Goal: Information Seeking & Learning: Learn about a topic

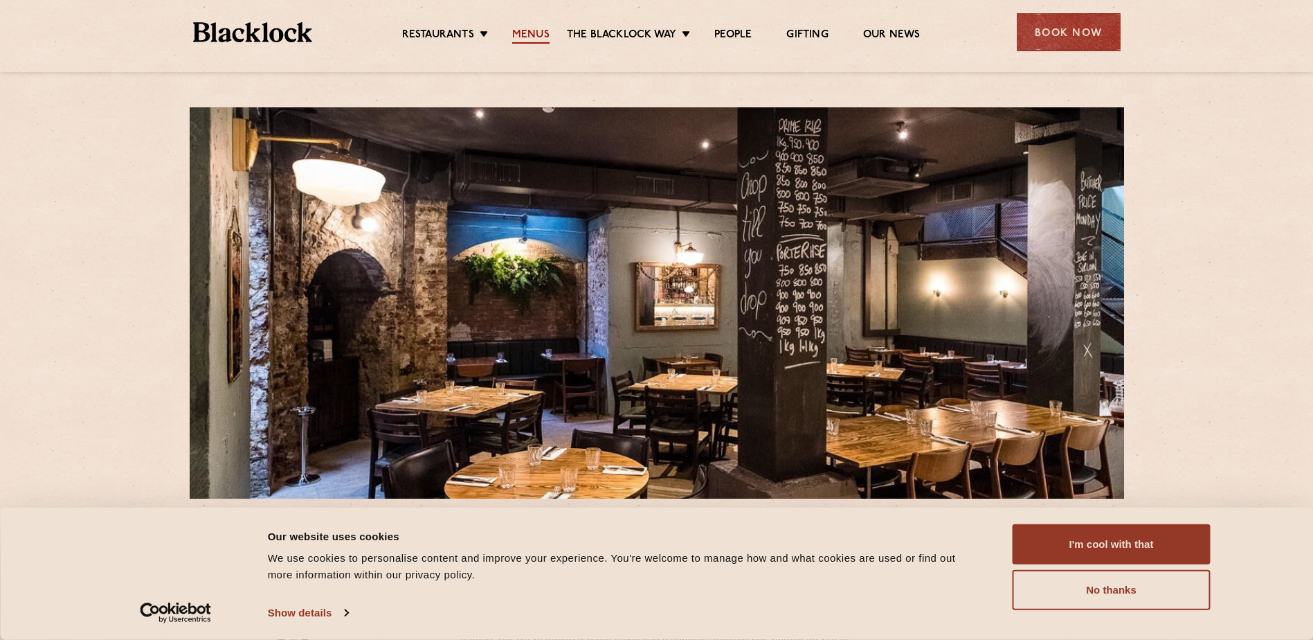
click at [519, 34] on link "Menus" at bounding box center [530, 35] width 37 height 15
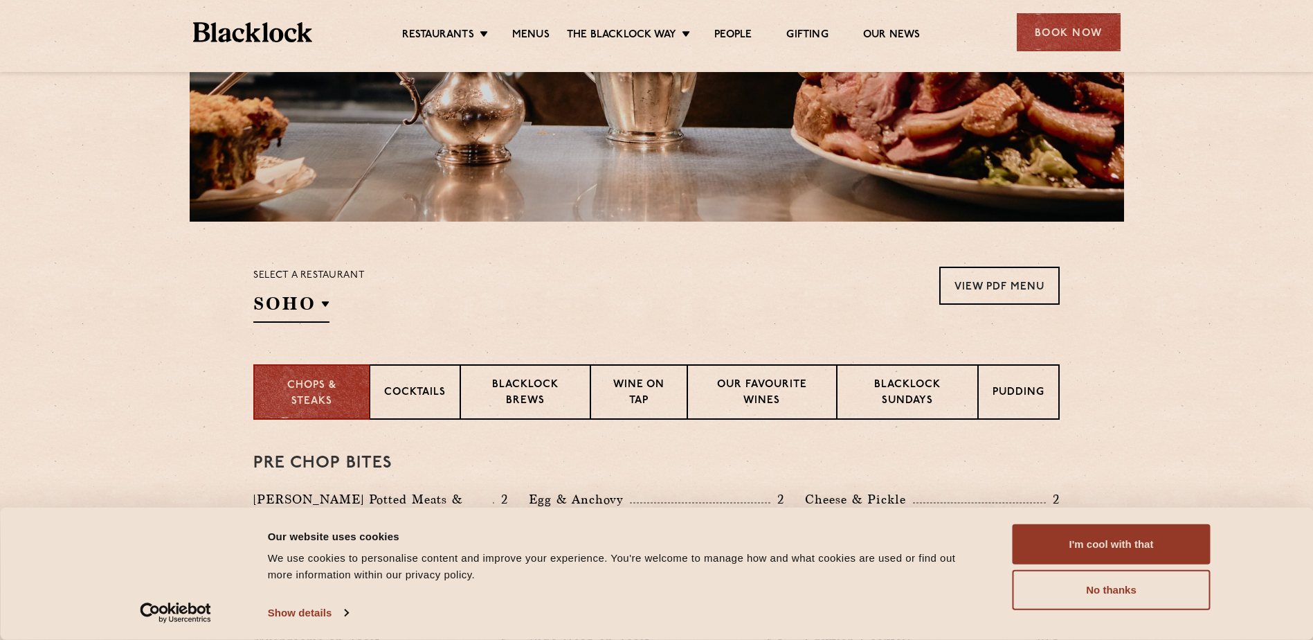
scroll to position [415, 0]
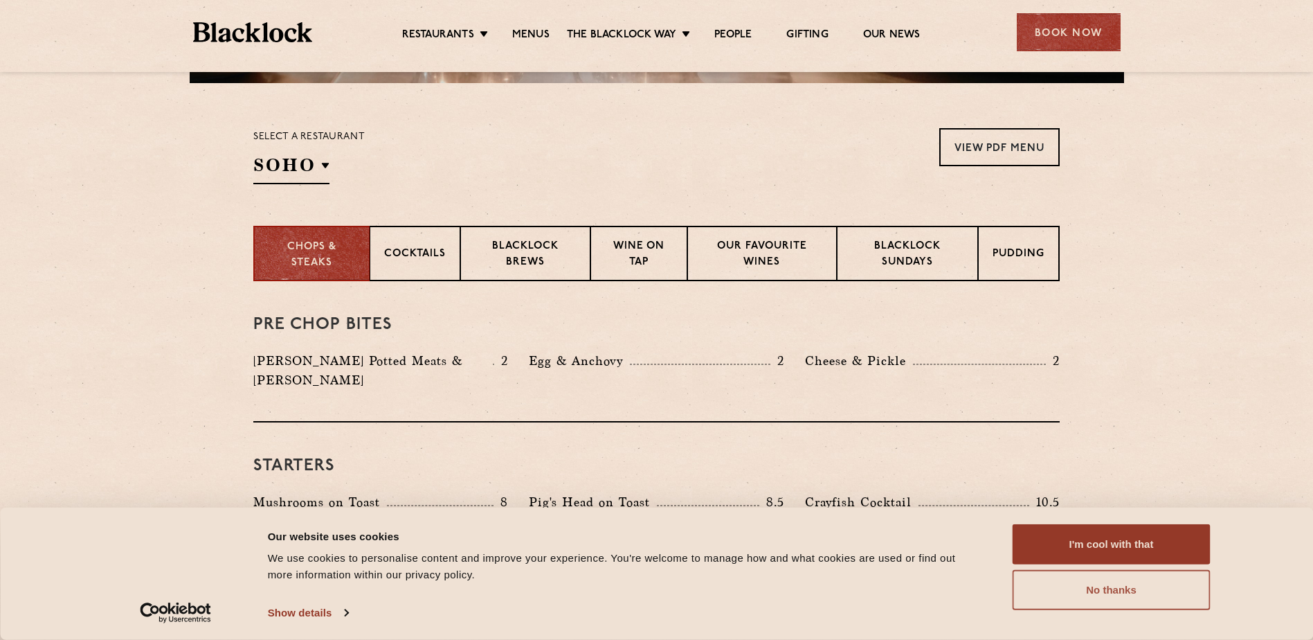
click at [1105, 594] on button "No thanks" at bounding box center [1112, 590] width 198 height 40
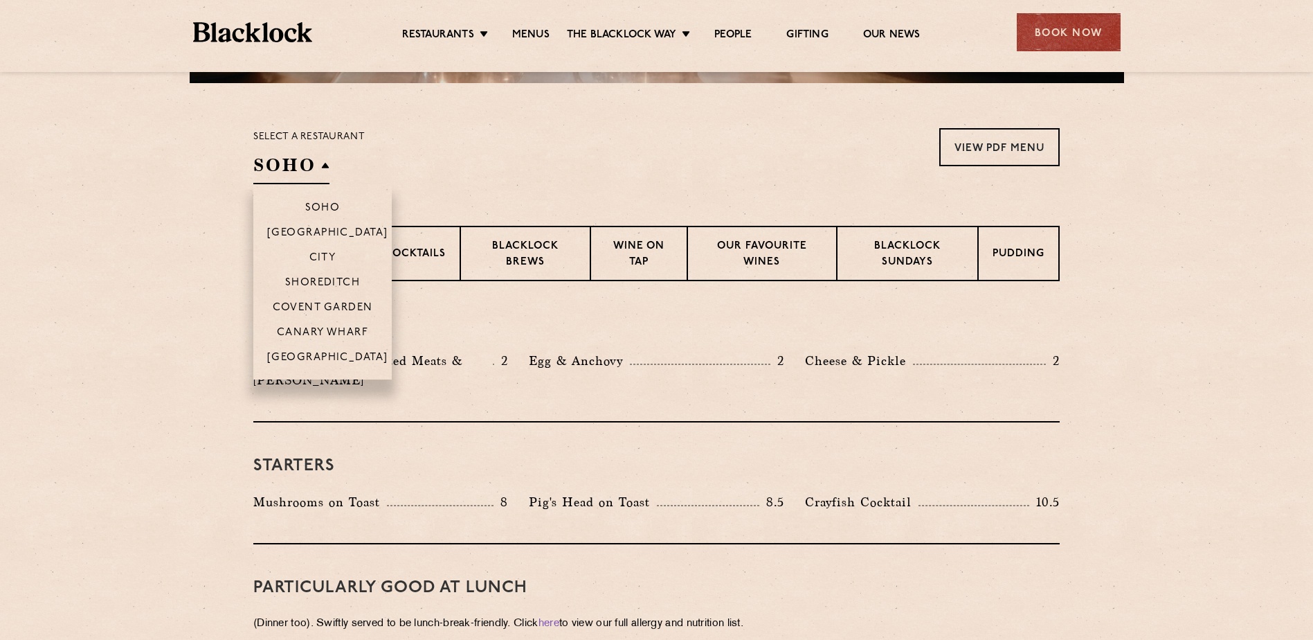
click at [317, 181] on h2 "SOHO" at bounding box center [291, 168] width 76 height 31
click at [308, 258] on li "City" at bounding box center [322, 256] width 138 height 25
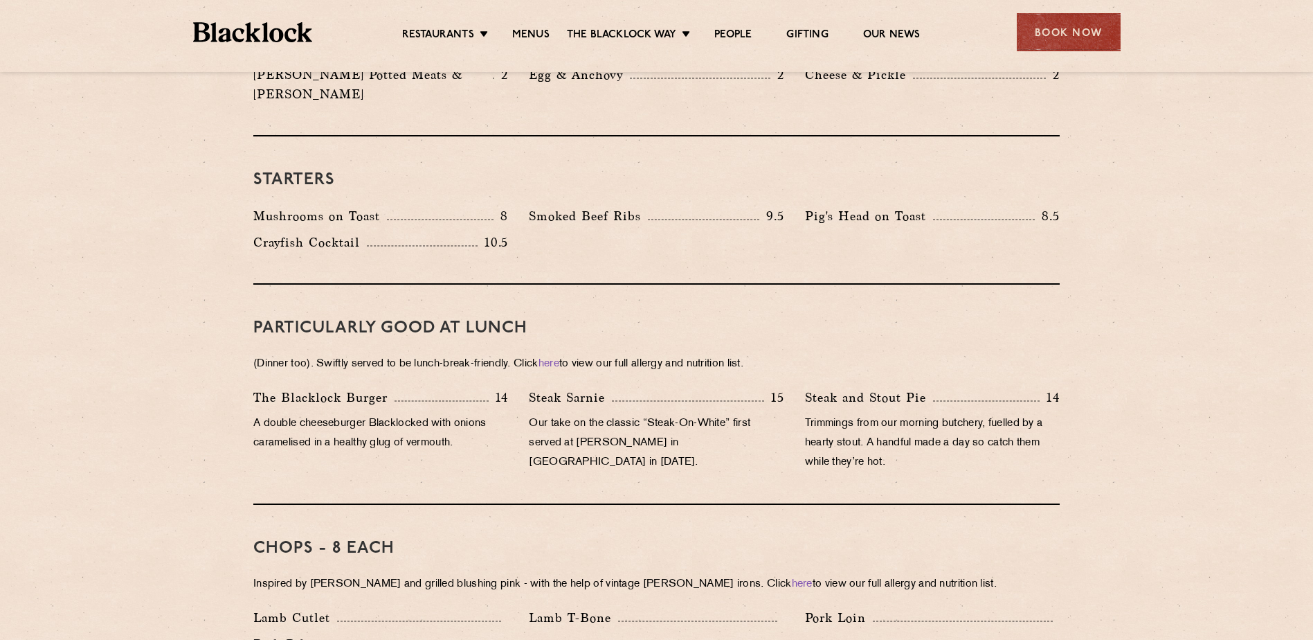
scroll to position [762, 0]
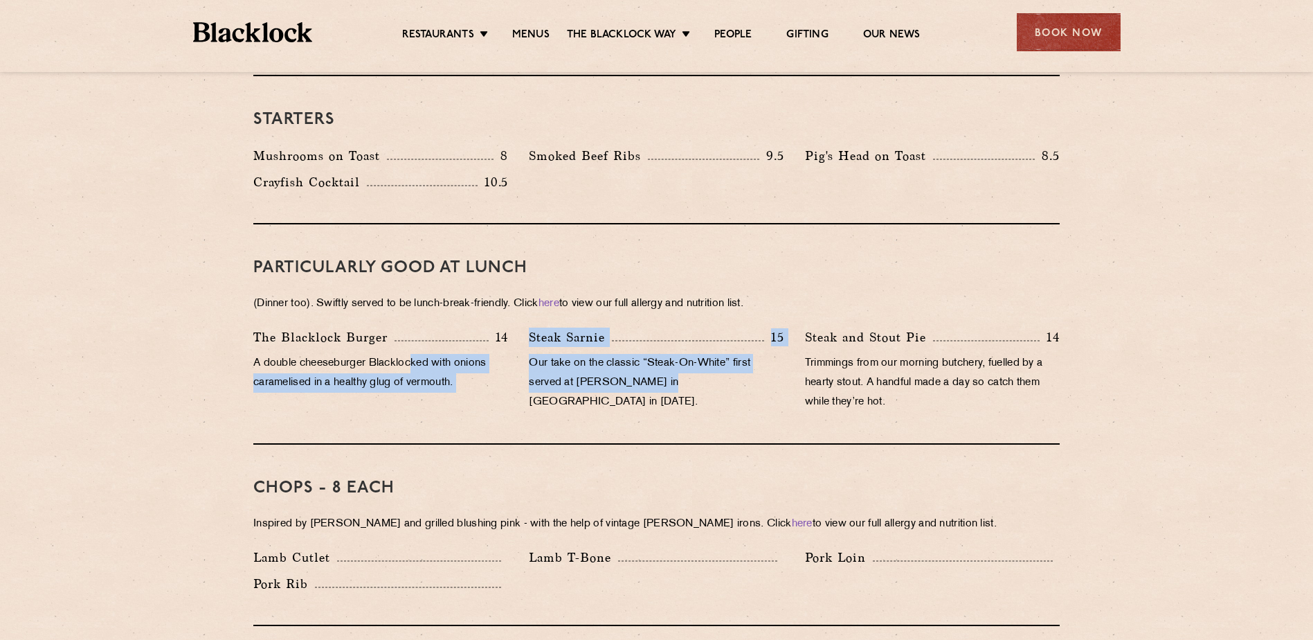
drag, startPoint x: 508, startPoint y: 350, endPoint x: 656, endPoint y: 357, distance: 148.3
click at [656, 357] on div "The Blacklock Burger 14 A double cheeseburger Blacklocked with onions caramelis…" at bounding box center [656, 372] width 827 height 91
click at [656, 357] on p "Our take on the classic “Steak-On-White” first served at Louis’ Lunch in New Ha…" at bounding box center [656, 383] width 255 height 58
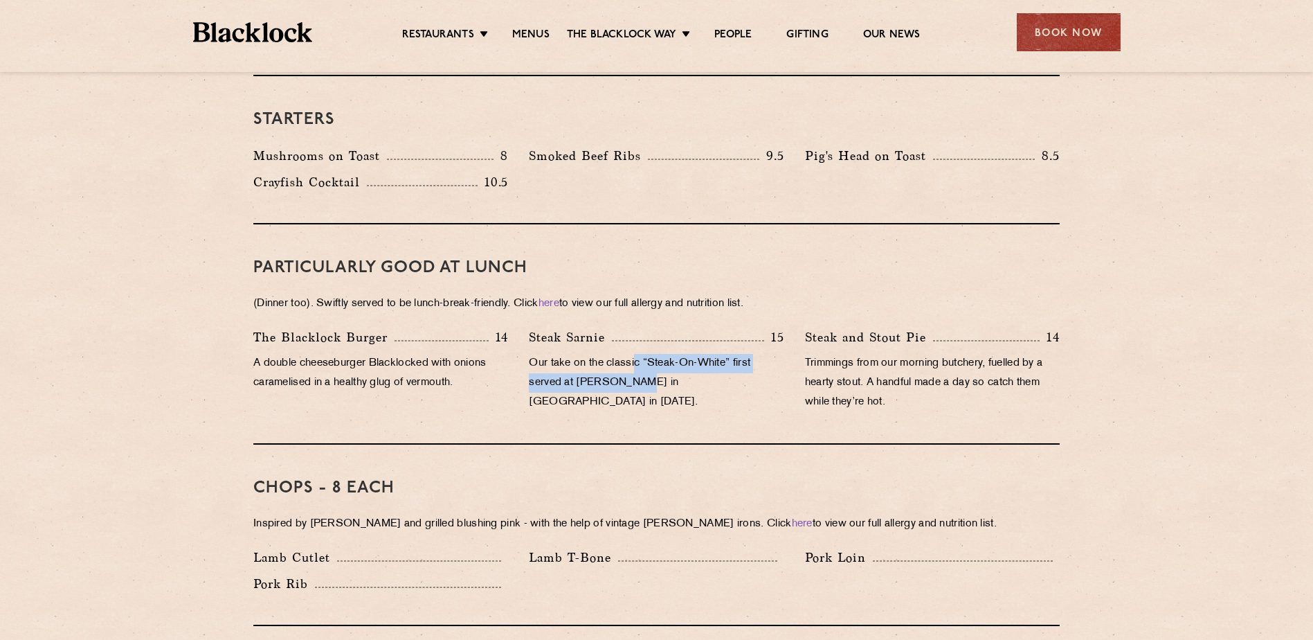
drag, startPoint x: 640, startPoint y: 352, endPoint x: 638, endPoint y: 360, distance: 8.6
click at [638, 360] on p "Our take on the classic “Steak-On-White” first served at Louis’ Lunch in New Ha…" at bounding box center [656, 383] width 255 height 58
drag, startPoint x: 639, startPoint y: 357, endPoint x: 641, endPoint y: 350, distance: 7.9
click at [641, 354] on p "Our take on the classic “Steak-On-White” first served at Louis’ Lunch in New Ha…" at bounding box center [656, 383] width 255 height 58
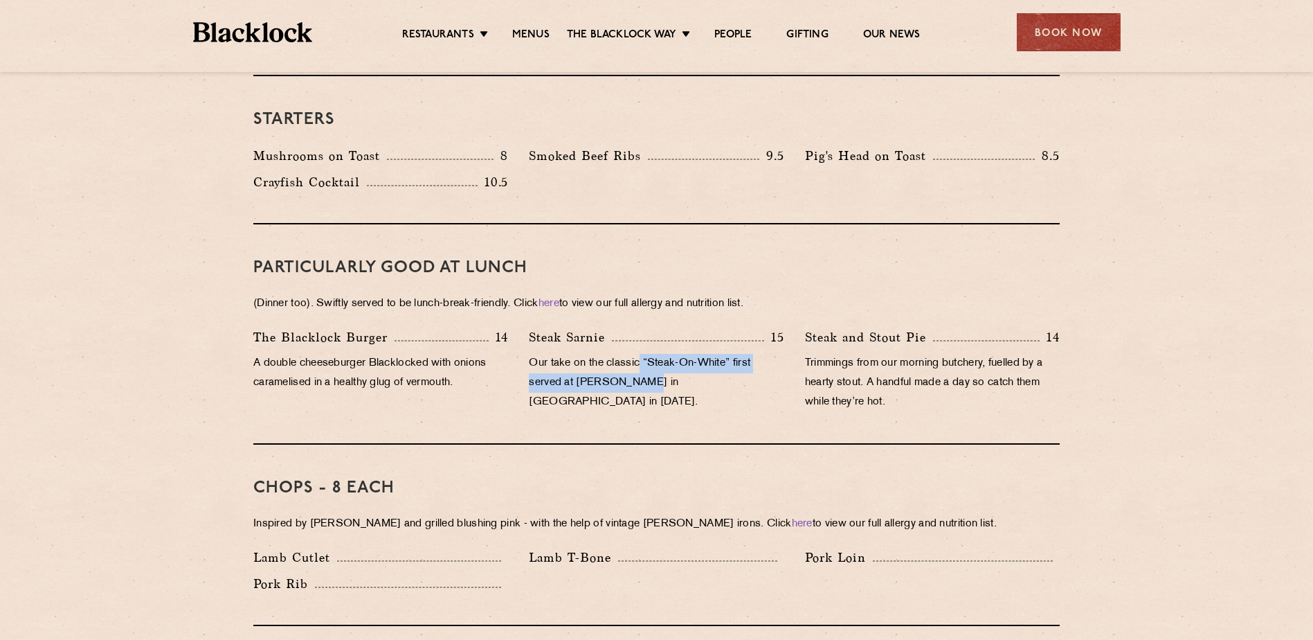
click at [641, 354] on p "Our take on the classic “Steak-On-White” first served at Louis’ Lunch in New Ha…" at bounding box center [656, 383] width 255 height 58
click at [639, 358] on p "Our take on the classic “Steak-On-White” first served at Louis’ Lunch in New Ha…" at bounding box center [656, 383] width 255 height 58
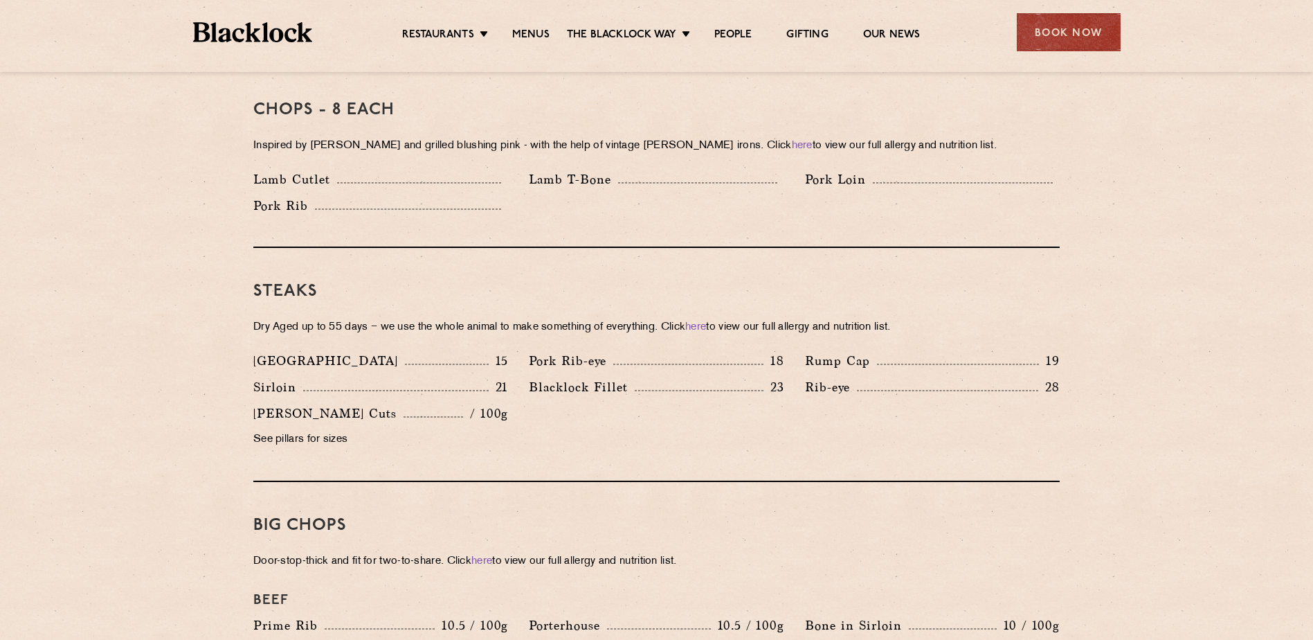
scroll to position [1177, 0]
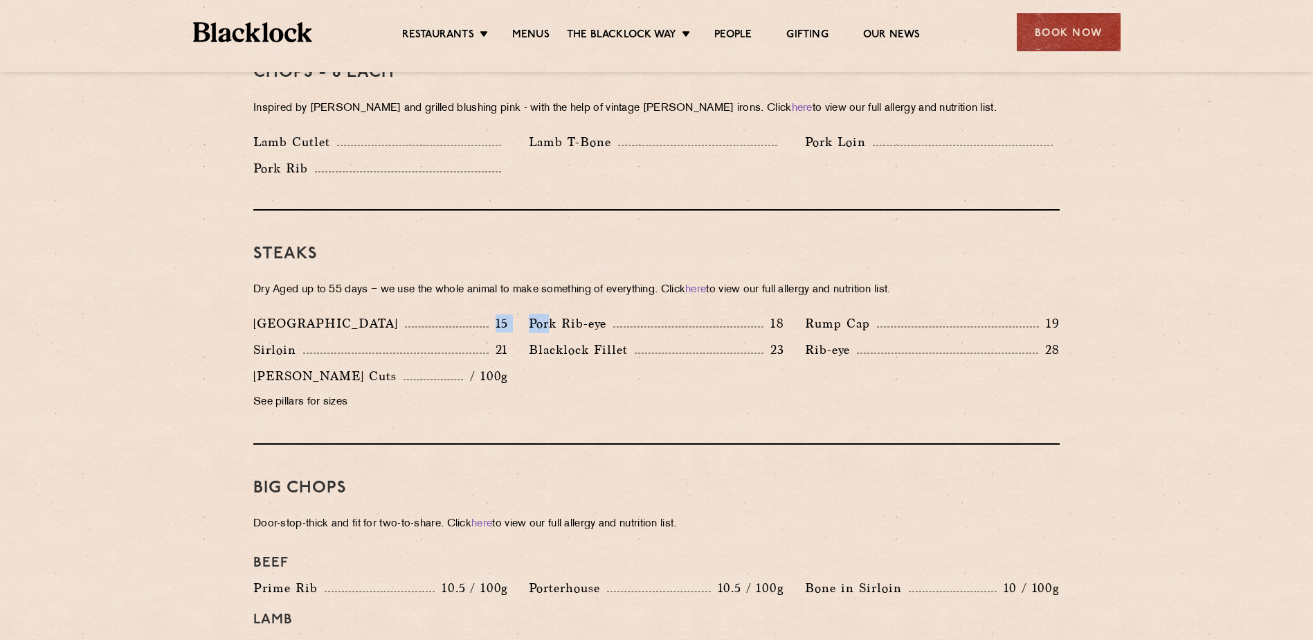
drag, startPoint x: 493, startPoint y: 307, endPoint x: 551, endPoint y: 305, distance: 58.2
click at [551, 314] on div "Denver 15 Pork Rib-eye 18 Rump Cap 19 Sirloin 21 23 Rib-eye" at bounding box center [656, 366] width 827 height 105
click at [551, 314] on p "Pork Rib-eye" at bounding box center [571, 323] width 84 height 19
drag, startPoint x: 523, startPoint y: 304, endPoint x: 478, endPoint y: 309, distance: 45.3
click at [478, 314] on div "Denver 15 Pork Rib-eye 18 Rump Cap 19 Sirloin 21 23 Rib-eye" at bounding box center [656, 366] width 827 height 105
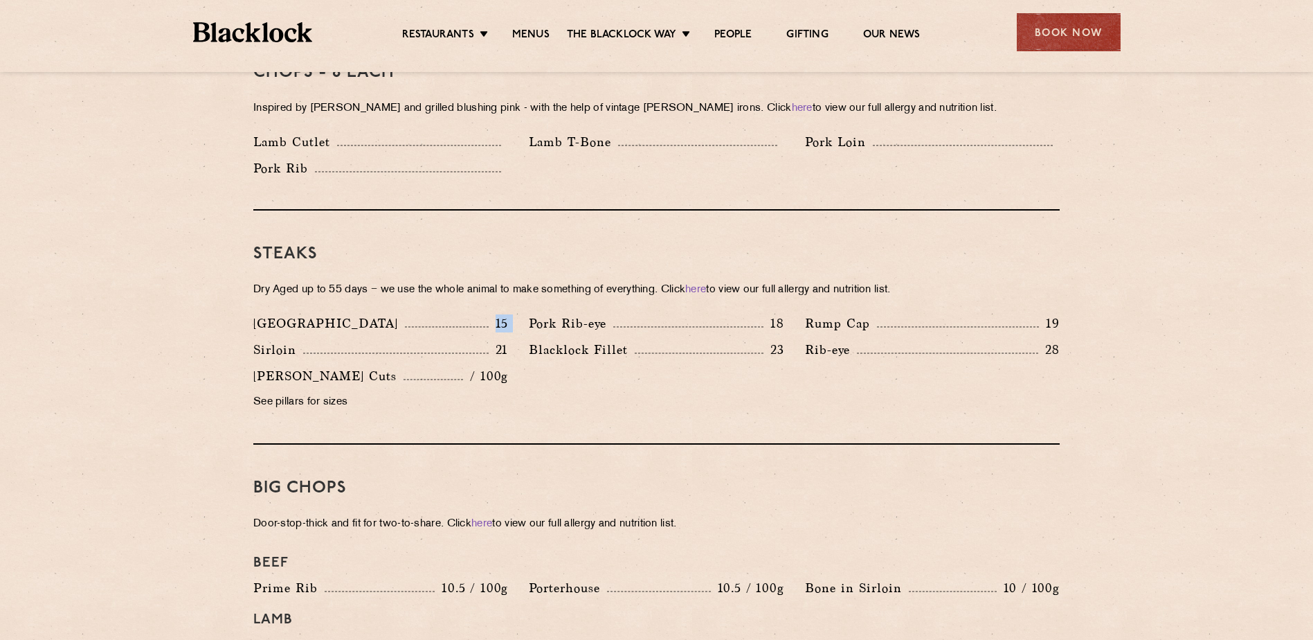
click at [478, 314] on div "Denver 15" at bounding box center [380, 323] width 255 height 19
drag, startPoint x: 486, startPoint y: 330, endPoint x: 515, endPoint y: 329, distance: 29.1
click at [515, 340] on div "Sirloin 21" at bounding box center [381, 353] width 276 height 26
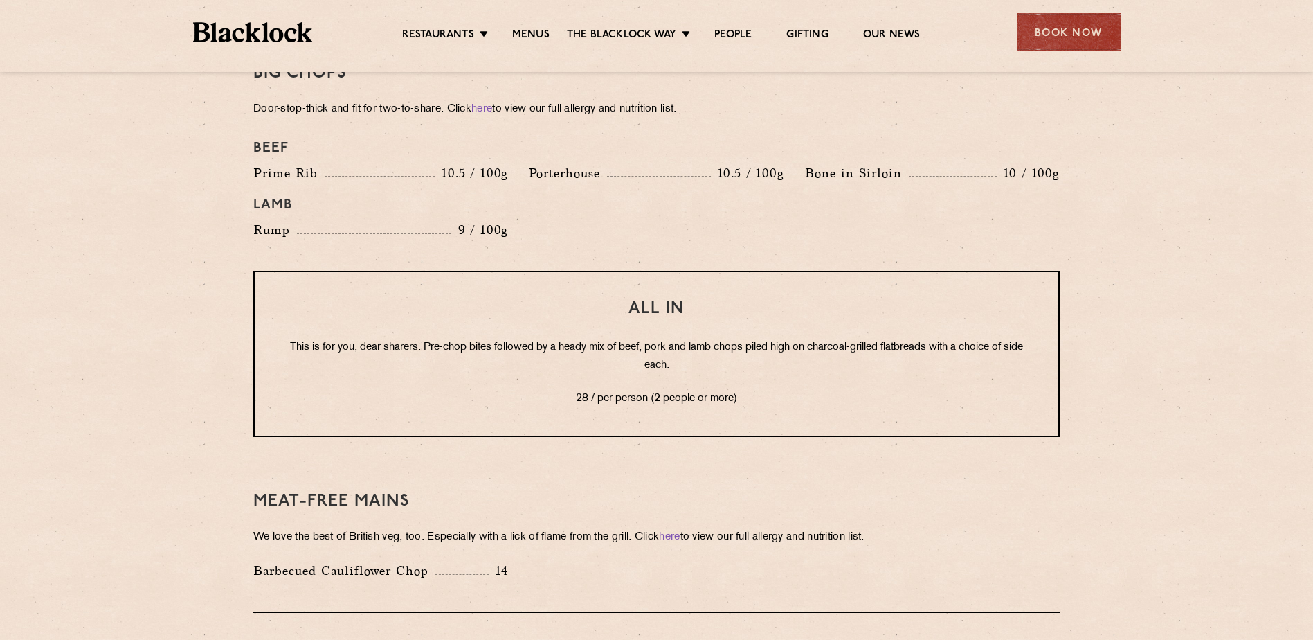
scroll to position [1592, 0]
click at [647, 338] on p "This is for you, dear sharers. Pre-chop bites followed by a heady mix of beef, …" at bounding box center [656, 356] width 748 height 36
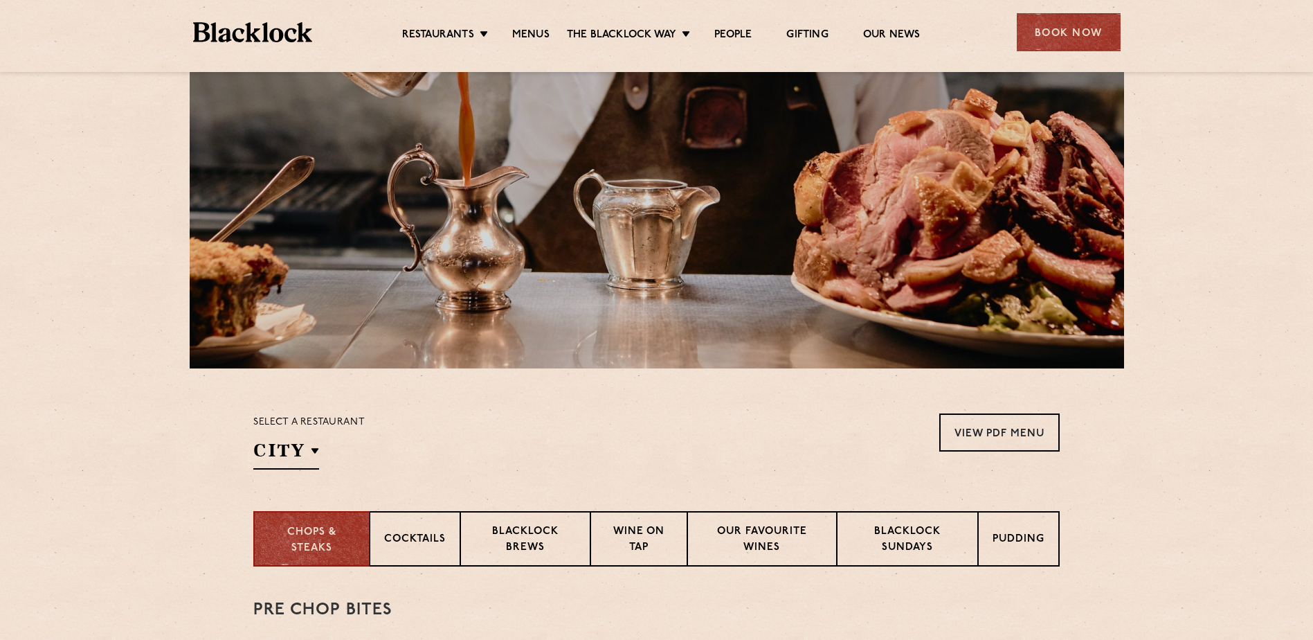
scroll to position [127, 0]
